Goal: Task Accomplishment & Management: Use online tool/utility

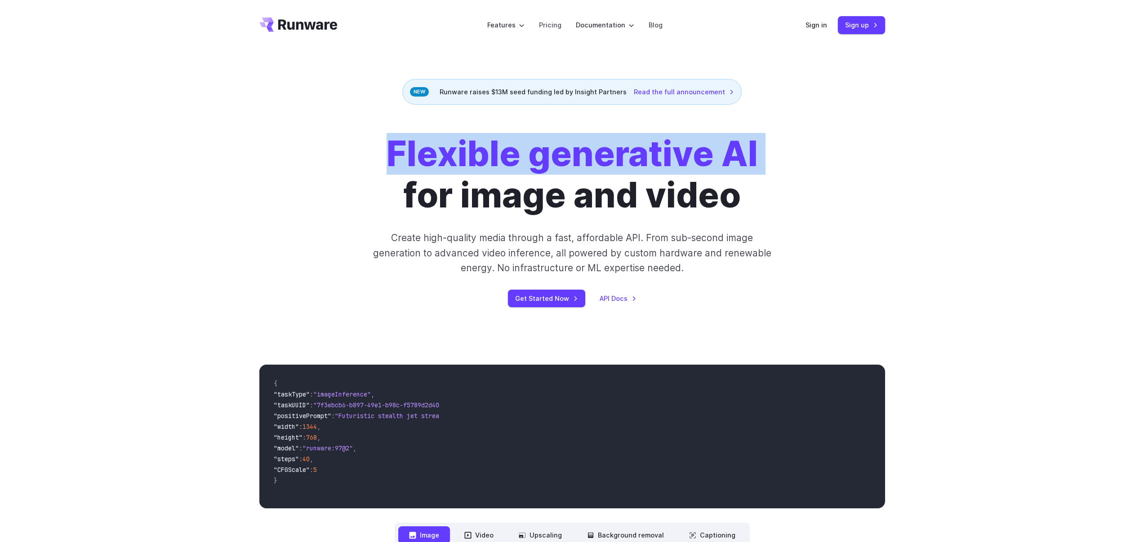
click at [723, 170] on strong "Flexible generative AI" at bounding box center [572, 154] width 371 height 42
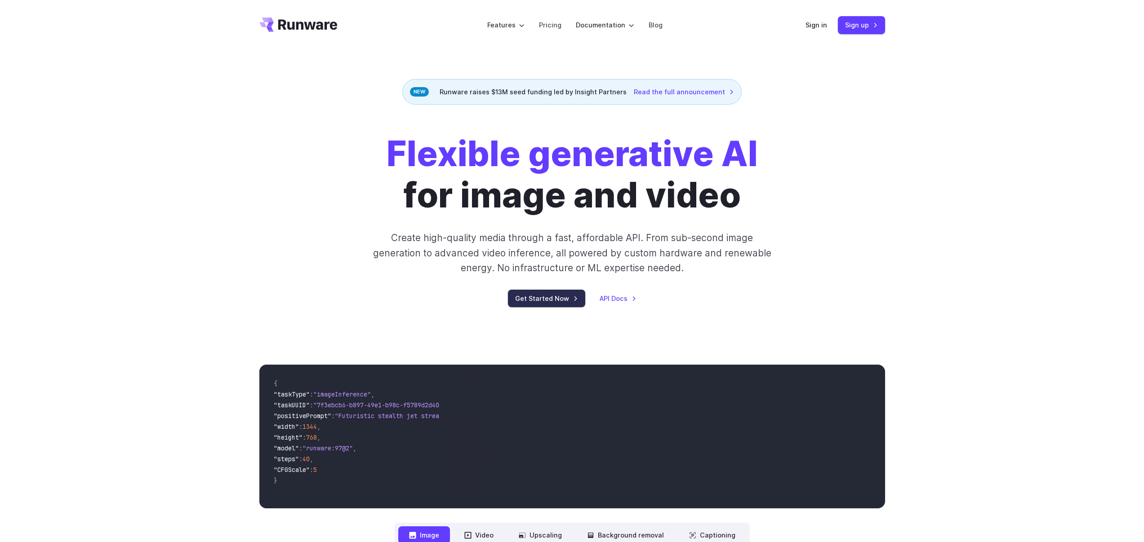
click at [560, 298] on link "Get Started Now" at bounding box center [546, 299] width 77 height 18
click at [818, 30] on div "Sign in Sign up" at bounding box center [845, 25] width 80 height 18
click at [818, 25] on link "Sign in" at bounding box center [816, 25] width 22 height 10
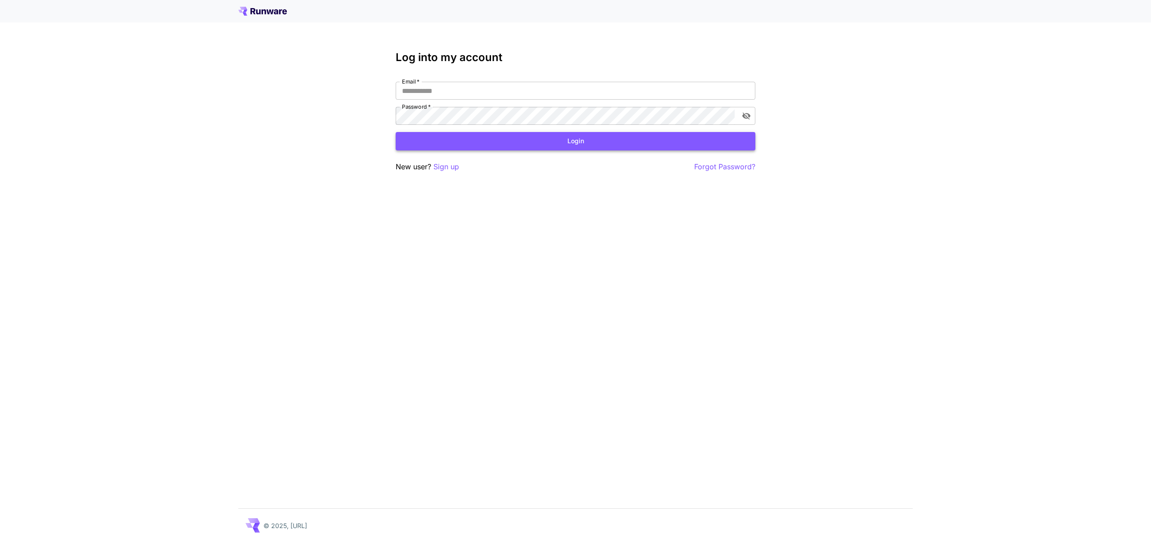
type input "**********"
click at [508, 136] on button "Login" at bounding box center [576, 141] width 360 height 18
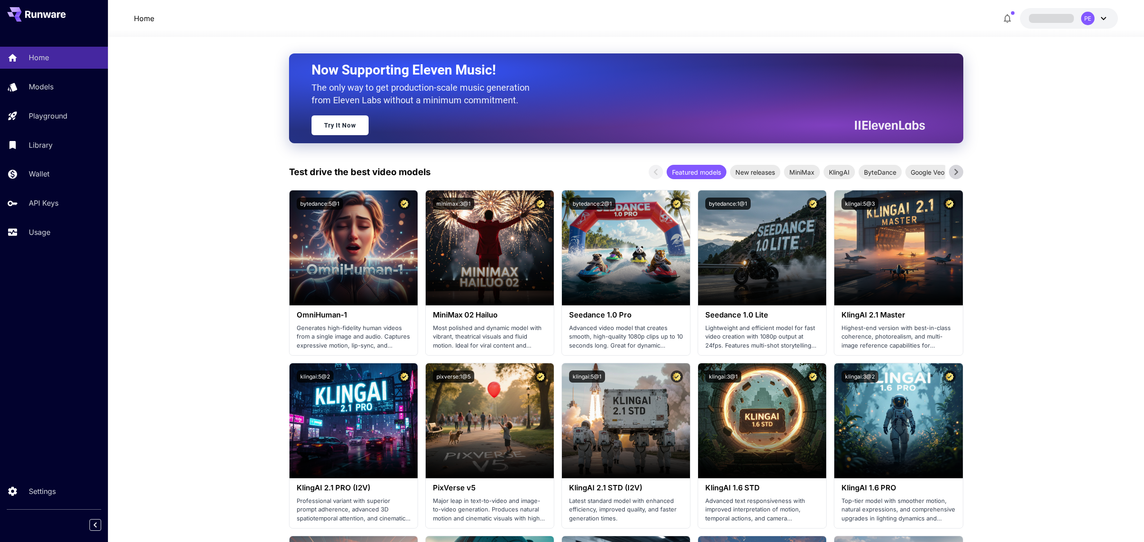
scroll to position [212, 0]
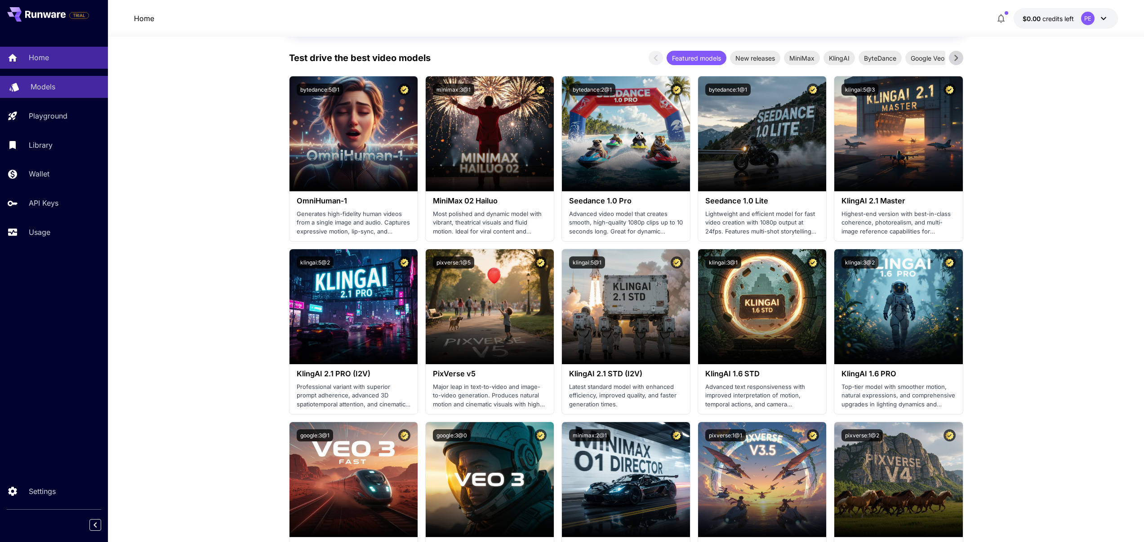
click at [58, 85] on div "Models" at bounding box center [66, 86] width 70 height 11
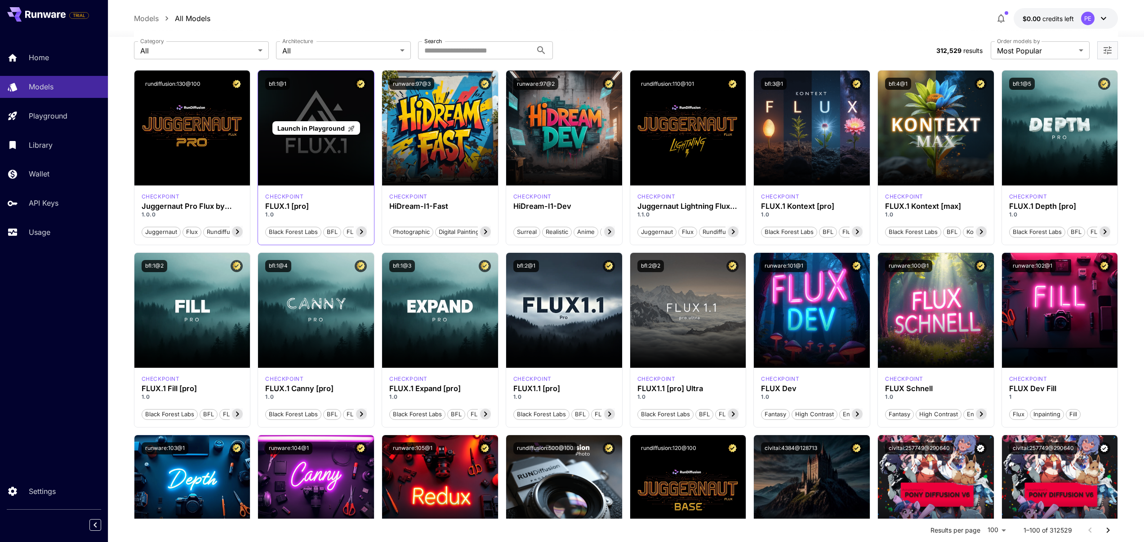
scroll to position [44, 0]
